Goal: Transaction & Acquisition: Purchase product/service

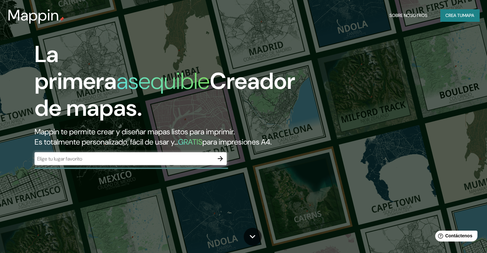
click at [195, 163] on div "​" at bounding box center [131, 159] width 192 height 13
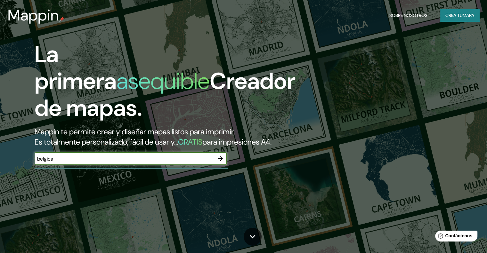
type input "belgica"
click at [222, 163] on icon "button" at bounding box center [221, 159] width 8 height 8
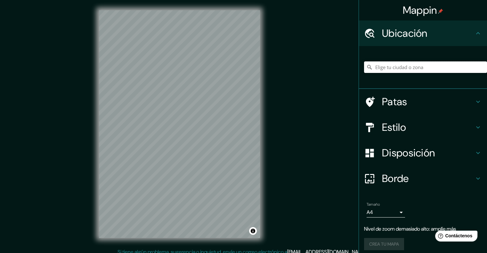
click at [431, 67] on input "Elige tu ciudad o zona" at bounding box center [425, 68] width 123 height 12
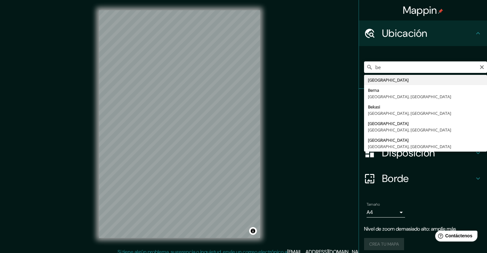
type input "[GEOGRAPHIC_DATA]"
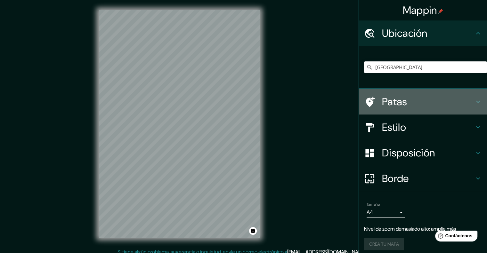
click at [475, 105] on icon at bounding box center [479, 102] width 8 height 8
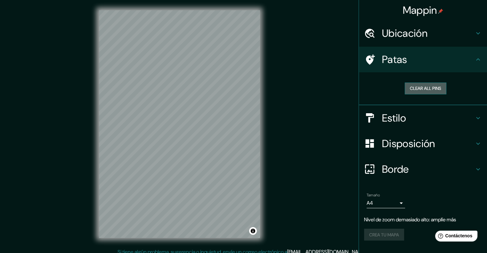
click at [433, 91] on button "Clear all pins" at bounding box center [426, 89] width 42 height 12
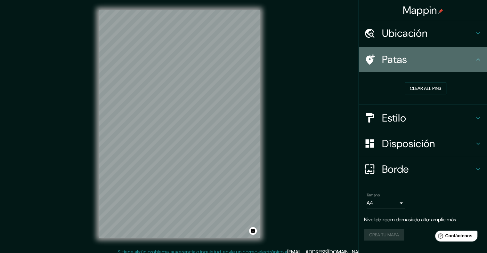
click at [481, 57] on icon at bounding box center [479, 60] width 8 height 8
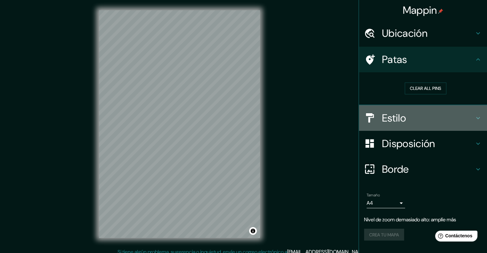
click at [476, 117] on icon at bounding box center [479, 118] width 8 height 8
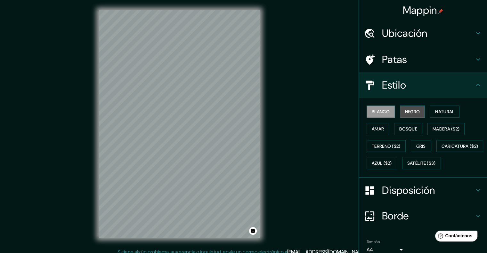
click at [411, 113] on font "Negro" at bounding box center [412, 112] width 15 height 6
click at [374, 128] on font "Amar" at bounding box center [378, 129] width 12 height 6
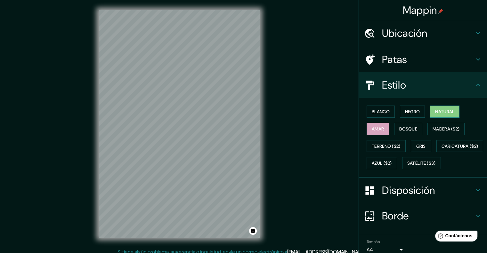
click at [452, 108] on font "Natural" at bounding box center [445, 112] width 19 height 8
click at [401, 129] on font "Bosque" at bounding box center [409, 129] width 18 height 6
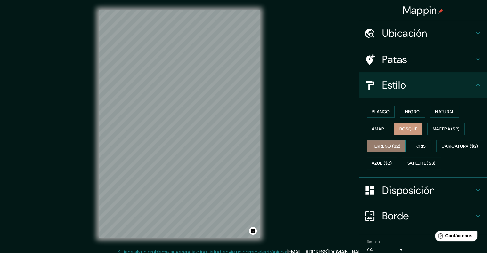
click at [372, 142] on font "Terreno ($2)" at bounding box center [386, 146] width 29 height 8
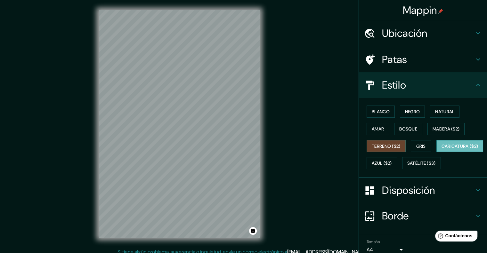
click at [442, 149] on font "Caricatura ($2)" at bounding box center [460, 147] width 37 height 6
click at [403, 130] on font "Bosque" at bounding box center [409, 129] width 18 height 6
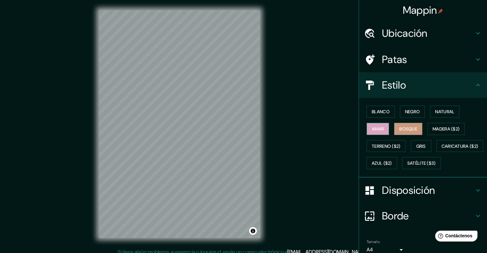
click at [372, 131] on font "Amar" at bounding box center [378, 129] width 12 height 6
click at [403, 170] on button "Satélite ($3)" at bounding box center [422, 163] width 39 height 12
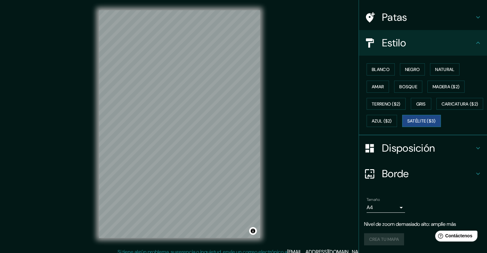
scroll to position [54, 0]
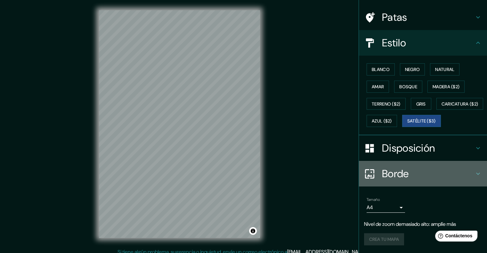
click at [382, 175] on font "Borde" at bounding box center [395, 173] width 27 height 13
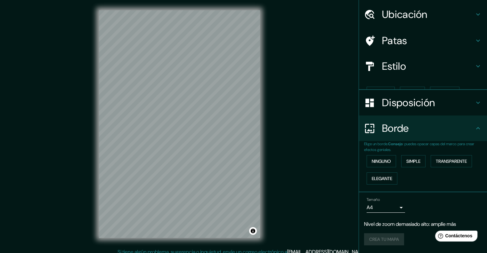
scroll to position [8, 0]
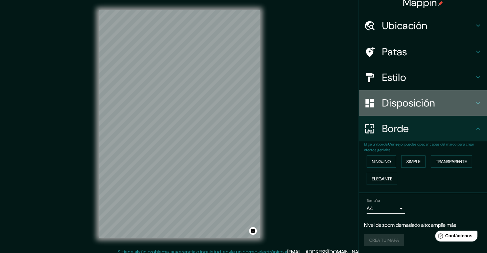
click at [395, 107] on font "Disposición" at bounding box center [408, 102] width 53 height 13
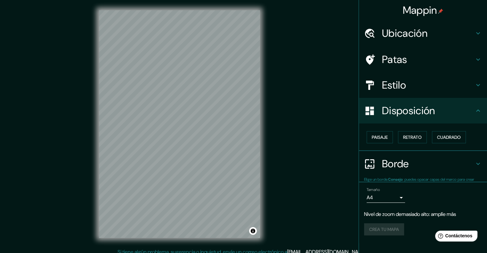
scroll to position [0, 0]
click at [390, 142] on button "Paisaje" at bounding box center [380, 137] width 26 height 12
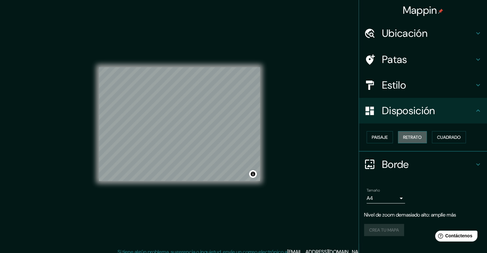
click at [419, 139] on font "Retrato" at bounding box center [412, 138] width 19 height 6
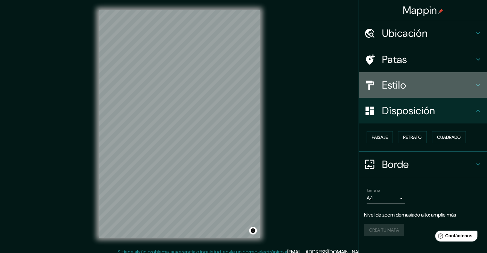
click at [388, 75] on div "Estilo" at bounding box center [423, 85] width 128 height 26
